Goal: Information Seeking & Learning: Learn about a topic

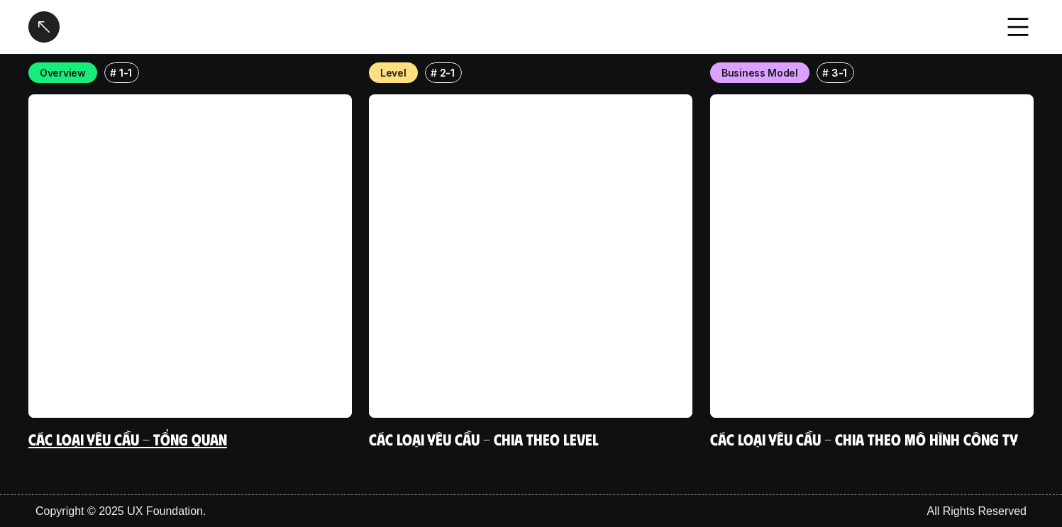
scroll to position [2667, 0]
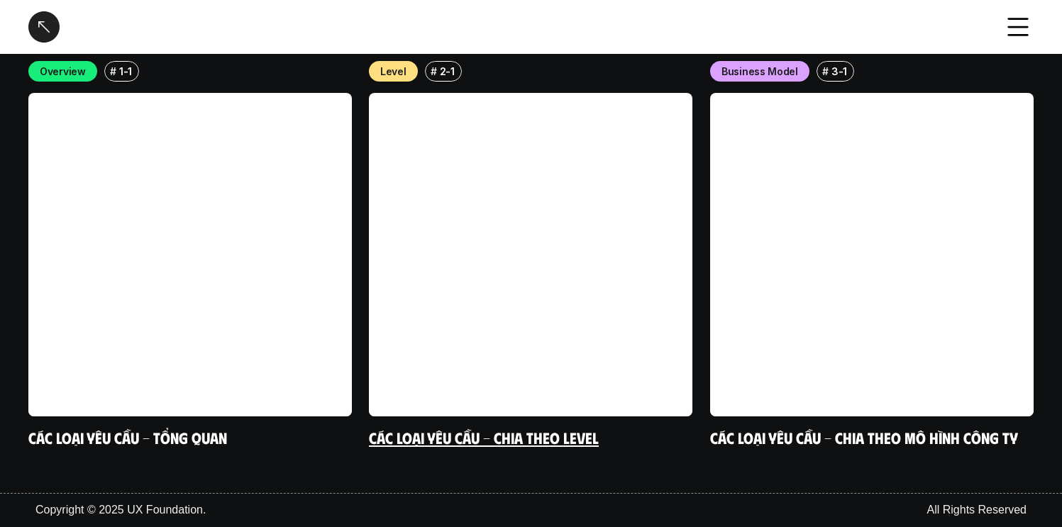
click at [519, 435] on link "Các loại yêu cầu - Chia theo level" at bounding box center [484, 438] width 230 height 19
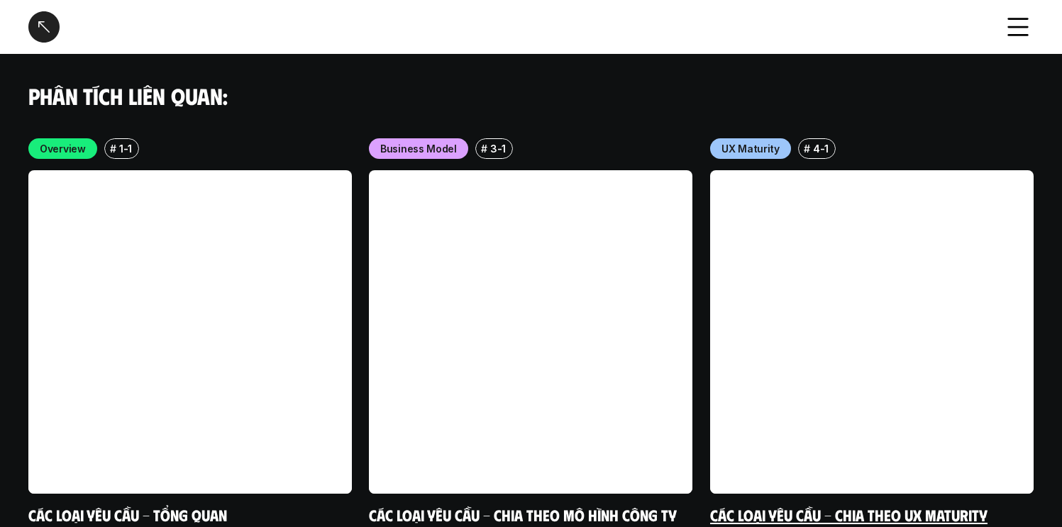
scroll to position [4186, 0]
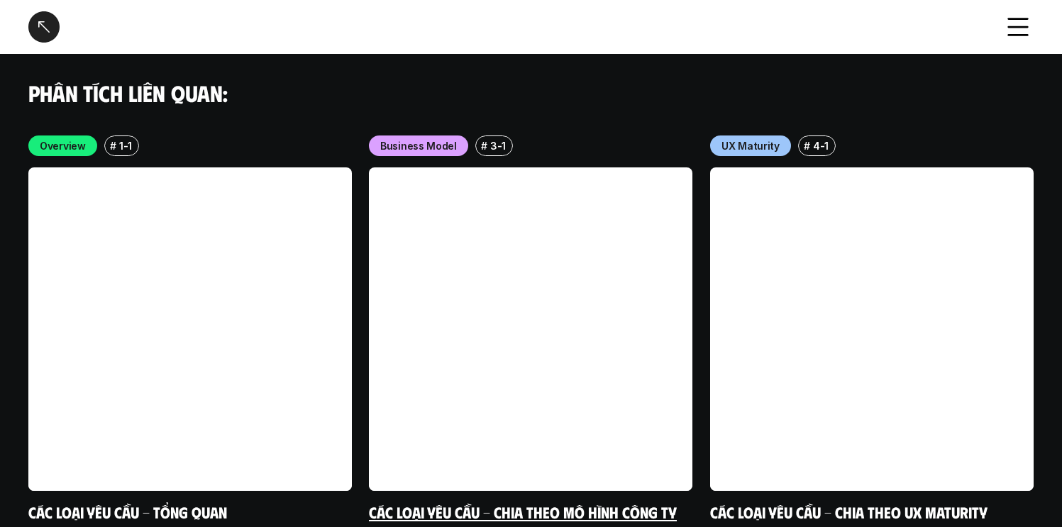
click at [602, 387] on link at bounding box center [531, 329] width 324 height 324
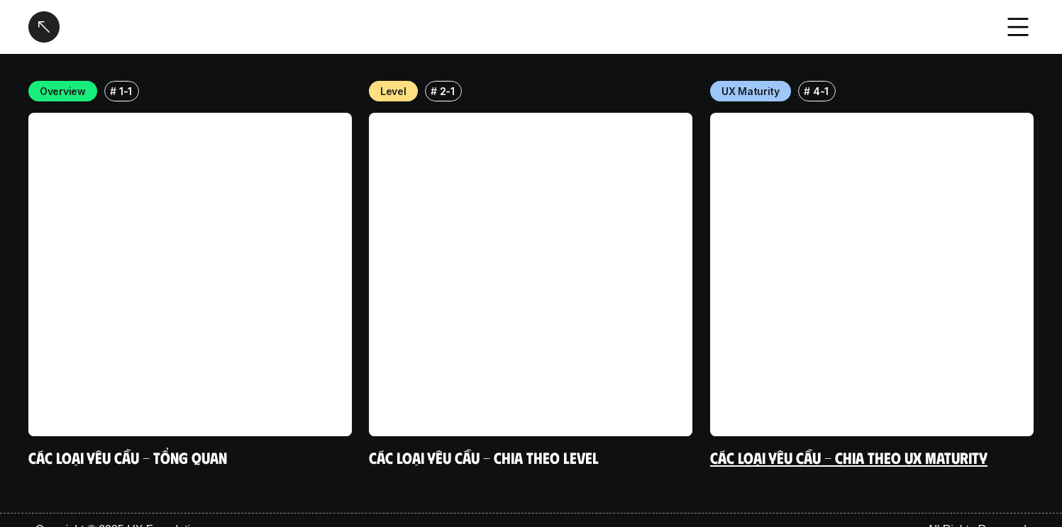
scroll to position [2886, 0]
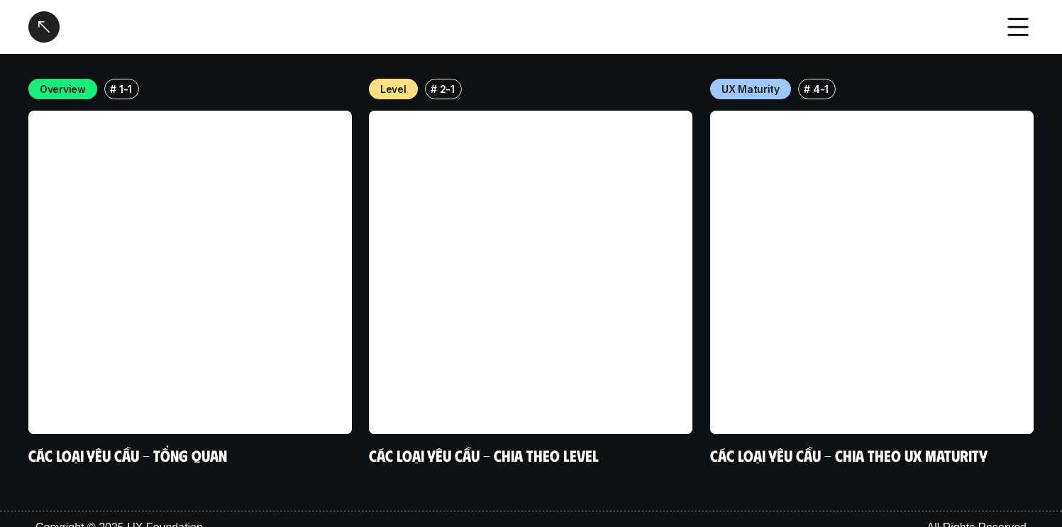
click at [732, 16] on div "Các loại yêu cầu - Chia theo mô hình công ty" at bounding box center [506, 26] width 957 height 31
click at [1009, 33] on icon at bounding box center [1018, 26] width 31 height 31
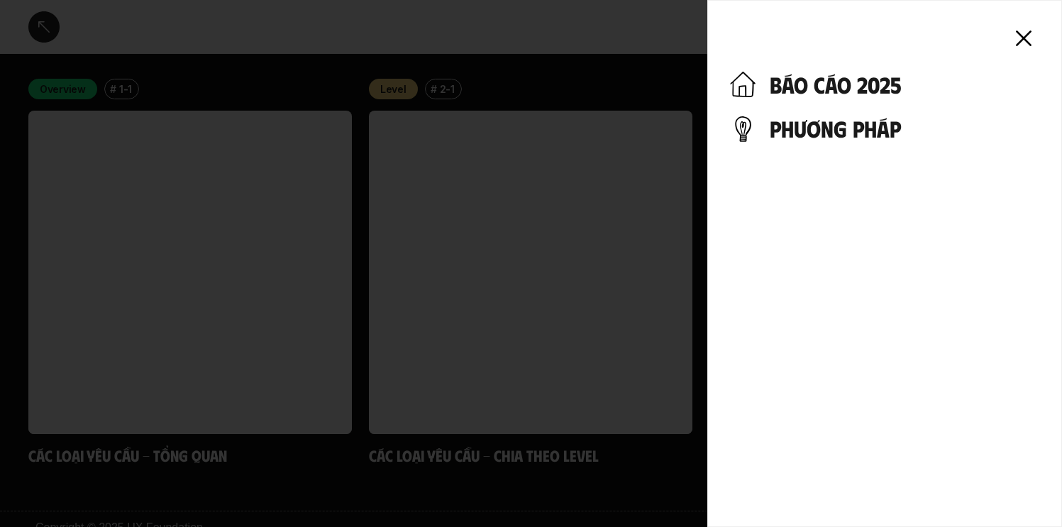
click at [824, 127] on h4 "phương pháp" at bounding box center [905, 128] width 270 height 27
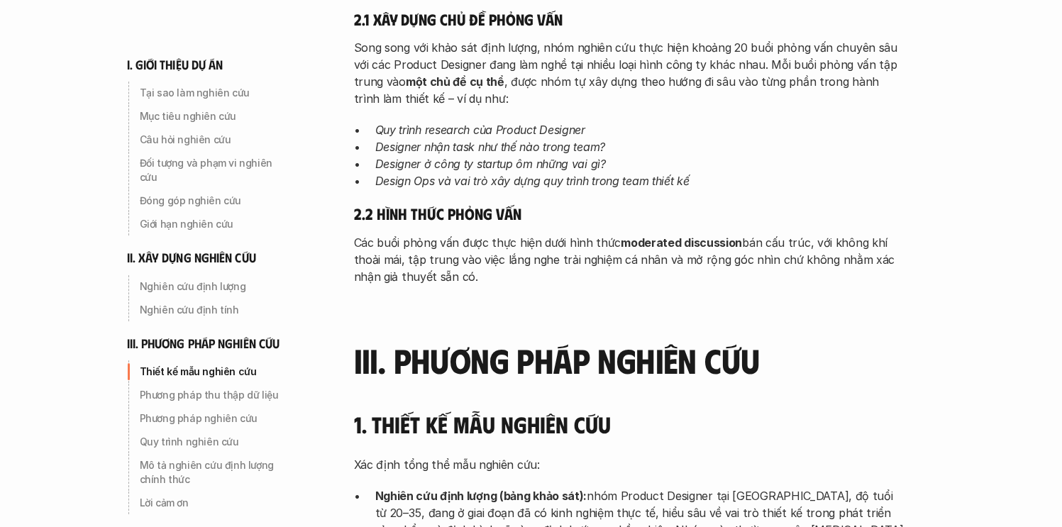
scroll to position [2909, 0]
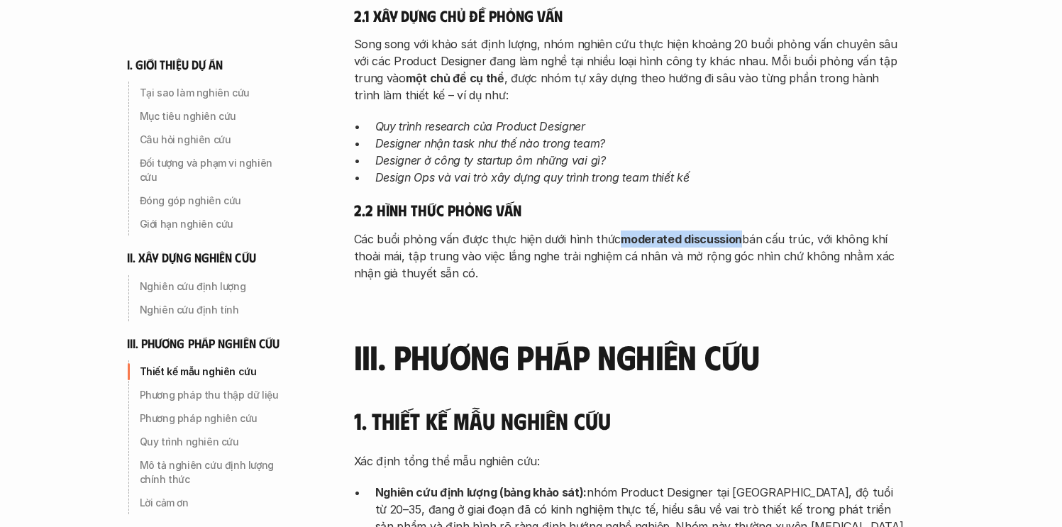
drag, startPoint x: 618, startPoint y: 170, endPoint x: 734, endPoint y: 173, distance: 115.7
click at [734, 232] on strong "moderated discussion" at bounding box center [681, 239] width 121 height 14
copy strong "moderated discussion"
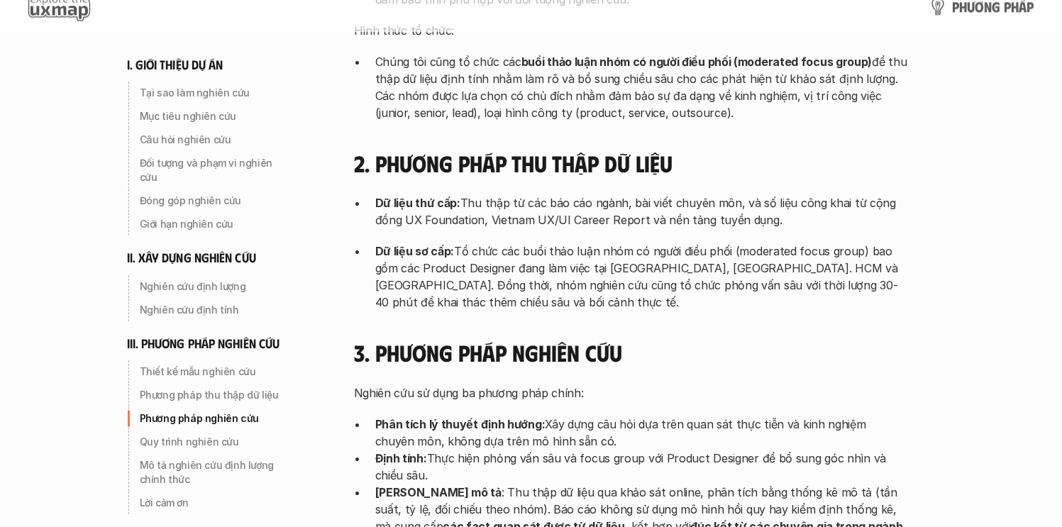
scroll to position [3660, 0]
